Goal: Transaction & Acquisition: Book appointment/travel/reservation

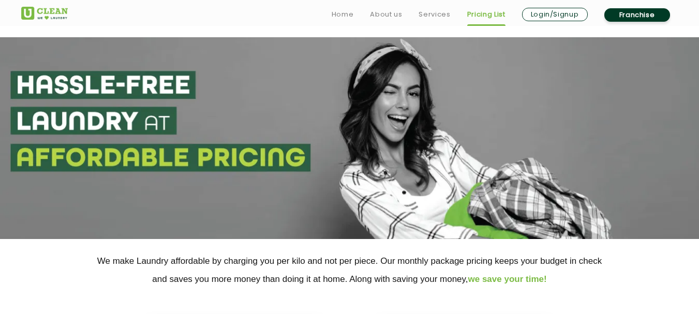
scroll to position [259, 0]
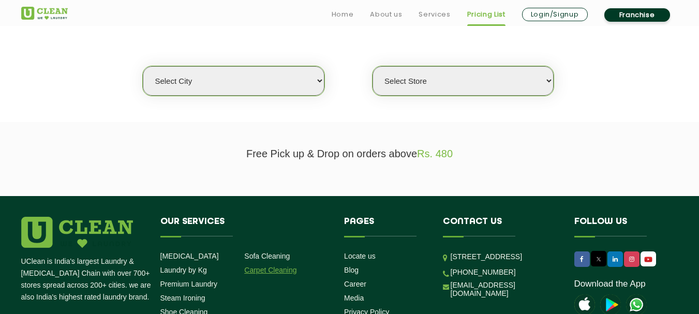
click at [285, 271] on link "Carpet Cleaning" at bounding box center [270, 270] width 52 height 8
click at [248, 82] on select "Select city" at bounding box center [233, 80] width 181 height 29
select select "5"
click at [143, 66] on select "Select city [GEOGRAPHIC_DATA] [GEOGRAPHIC_DATA] [GEOGRAPHIC_DATA] [GEOGRAPHIC_D…" at bounding box center [233, 80] width 181 height 29
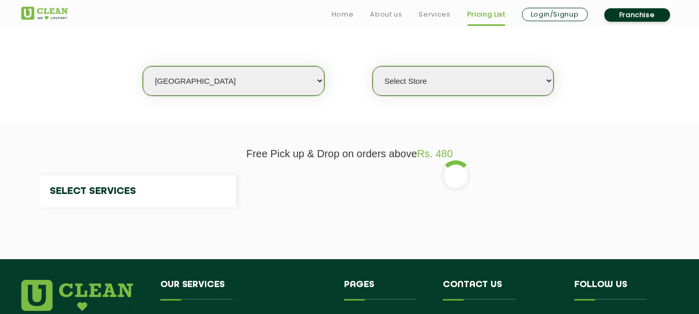
click at [424, 84] on select "Select Store" at bounding box center [463, 80] width 181 height 29
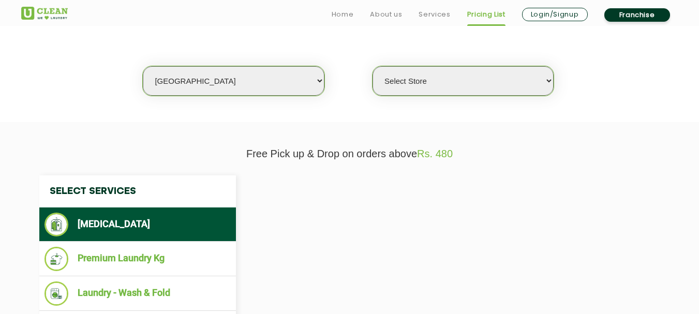
click at [424, 84] on select "Select Store" at bounding box center [463, 80] width 181 height 29
select select "0"
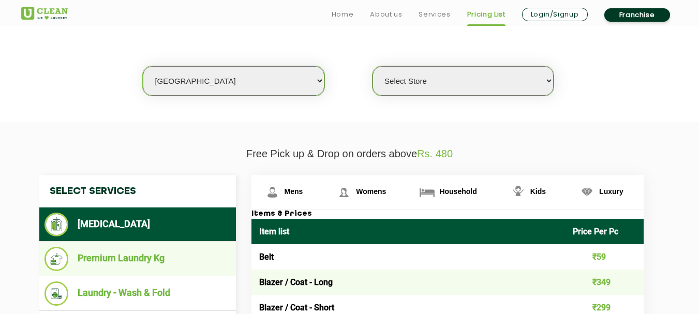
click at [158, 256] on li "Premium Laundry Kg" at bounding box center [137, 259] width 186 height 24
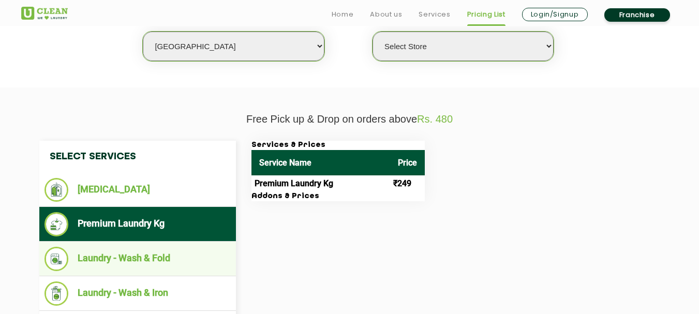
scroll to position [310, 0]
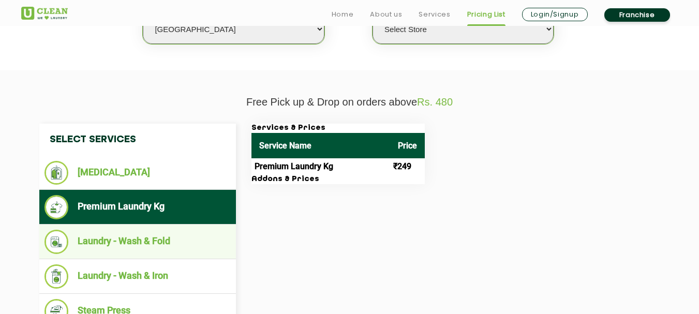
click at [141, 243] on li "Laundry - Wash & Fold" at bounding box center [137, 242] width 186 height 24
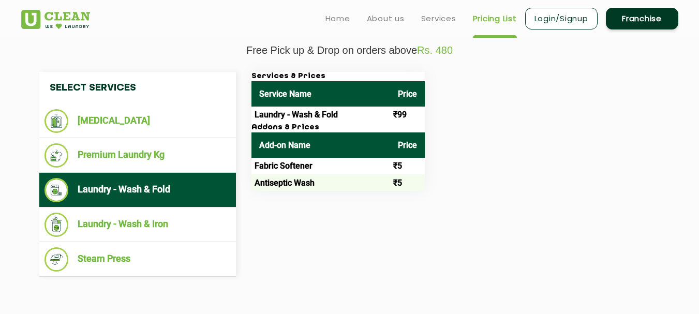
scroll to position [207, 0]
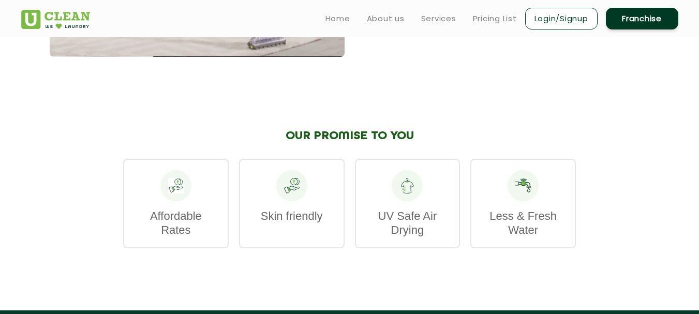
scroll to position [1087, 0]
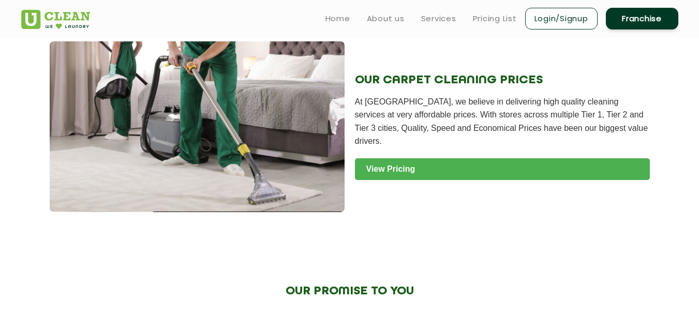
click at [489, 158] on link "View Pricing" at bounding box center [502, 169] width 295 height 22
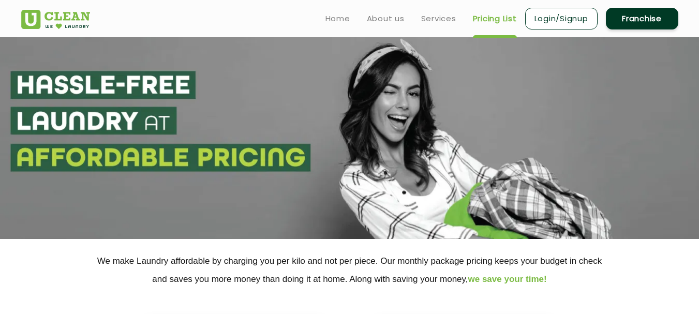
select select "0"
